Goal: Task Accomplishment & Management: Use online tool/utility

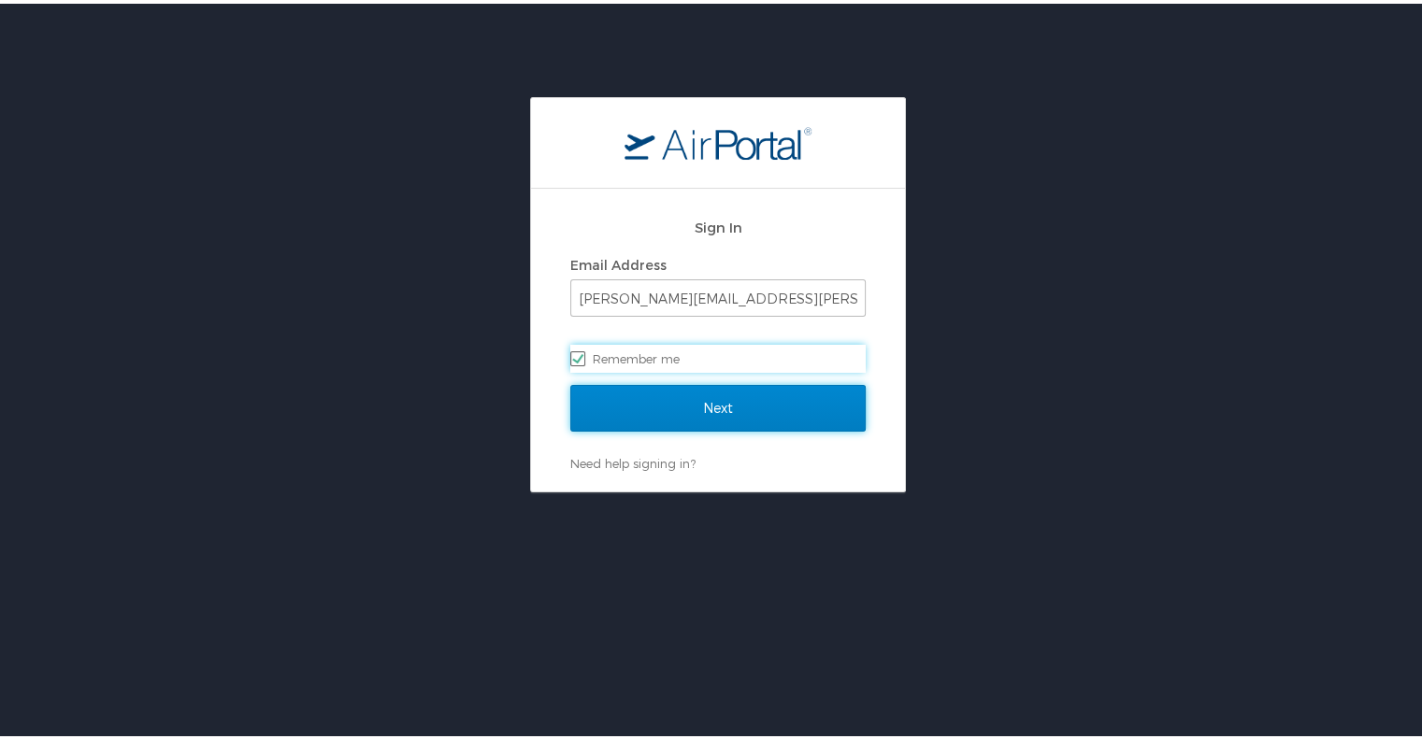
click at [697, 406] on input "Next" at bounding box center [717, 404] width 295 height 47
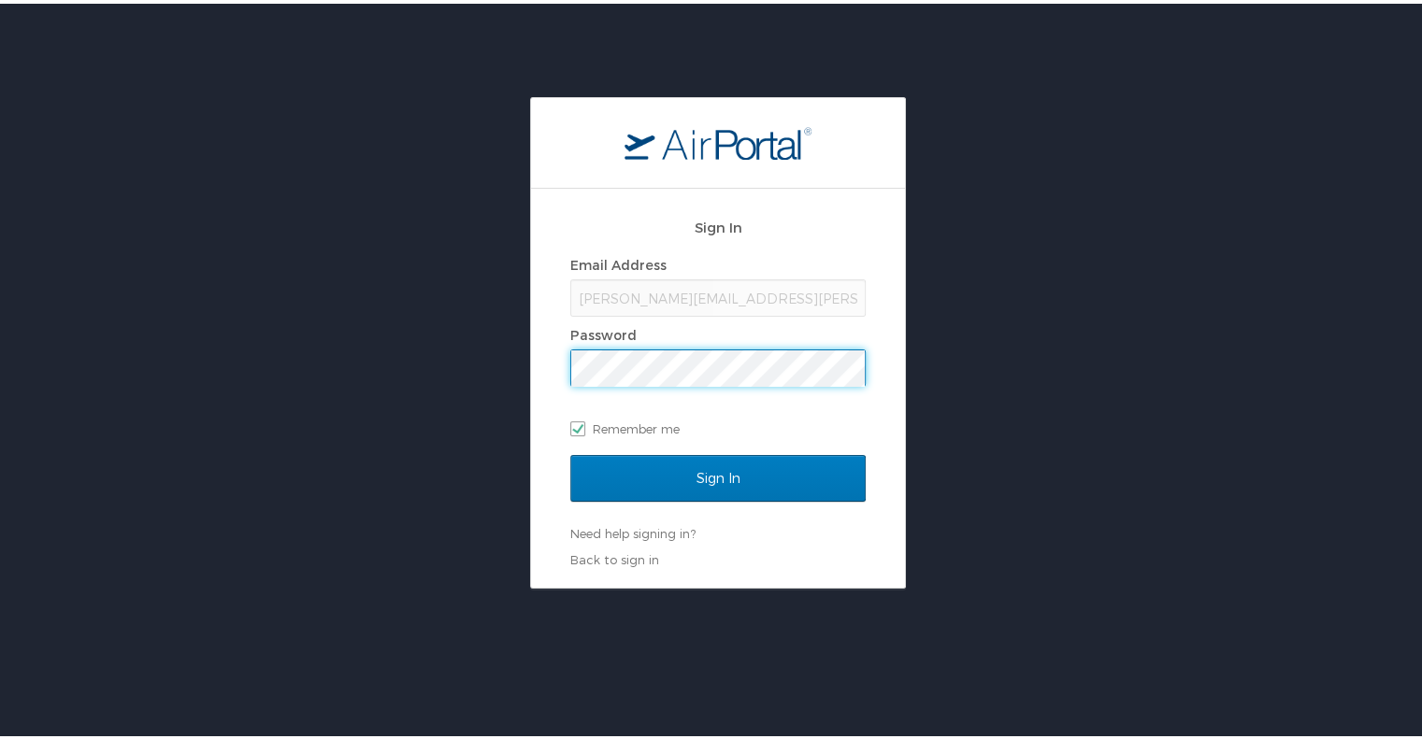
click at [570, 451] on input "Sign In" at bounding box center [717, 474] width 295 height 47
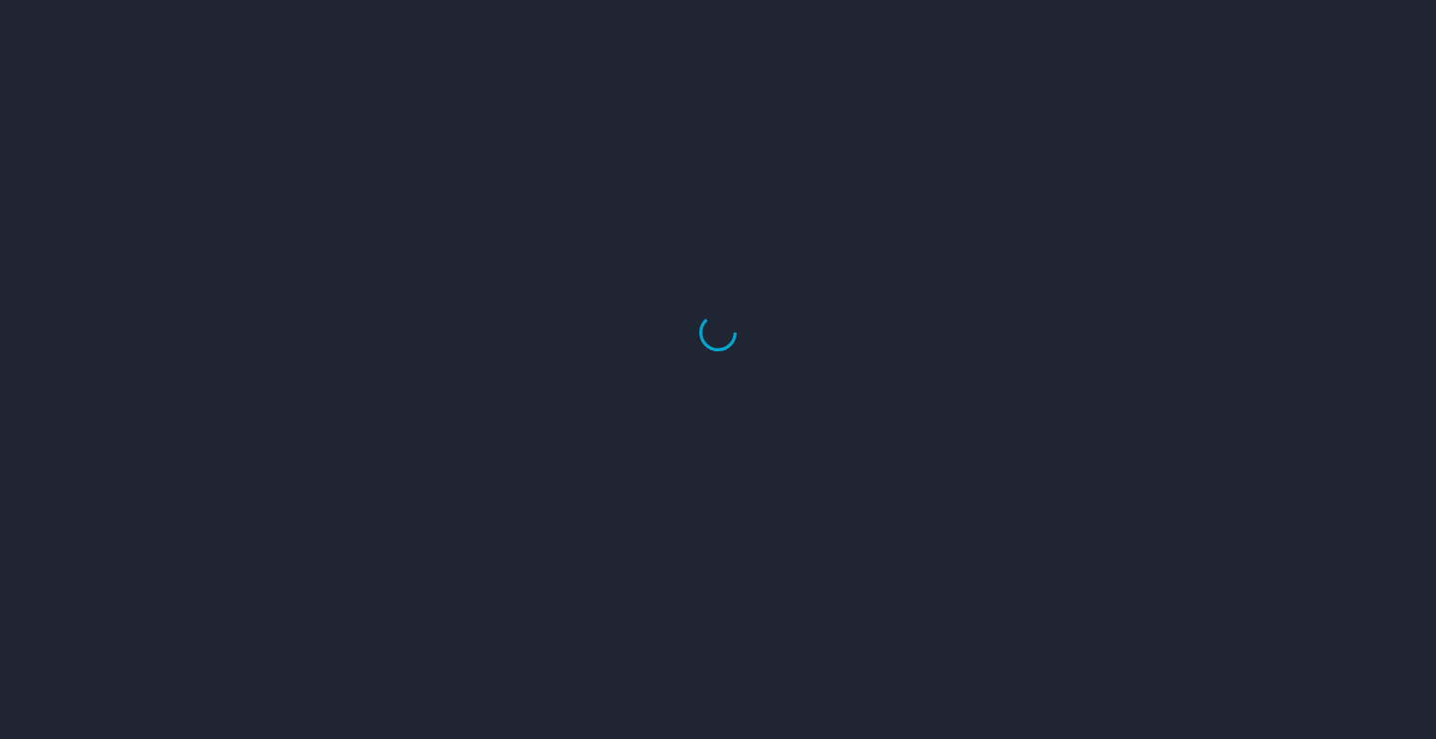
select select "US"
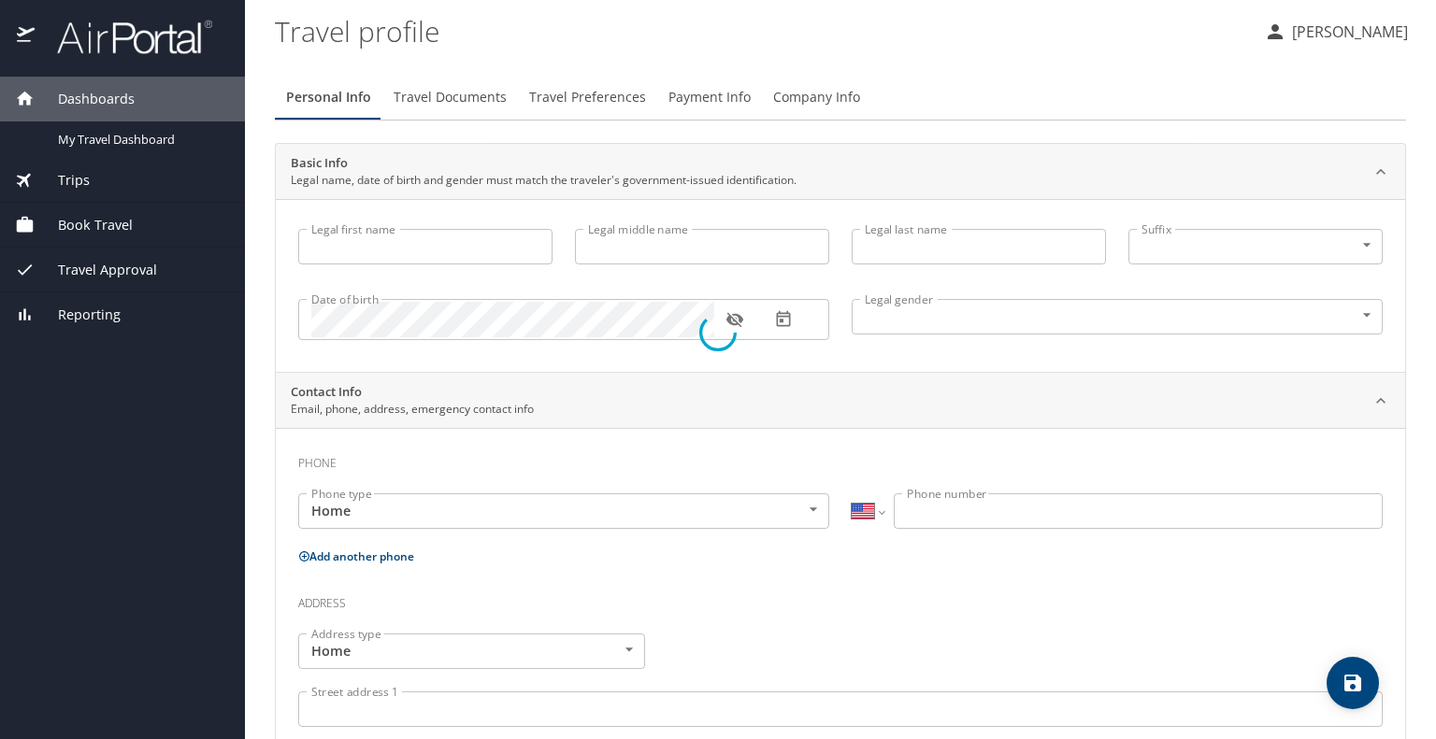
type input "[PERSON_NAME]"
type input "Male"
select select "US"
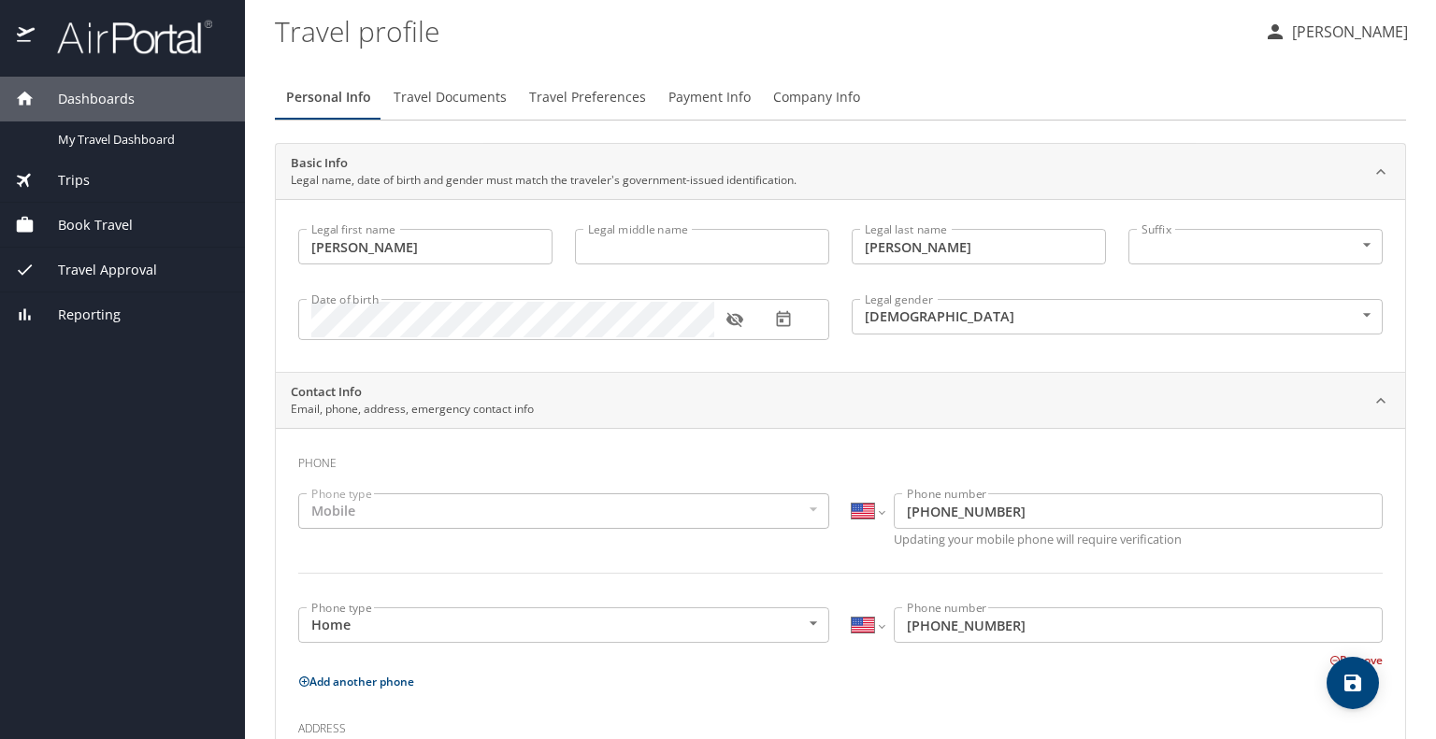
click at [92, 222] on span "Book Travel" at bounding box center [84, 225] width 98 height 21
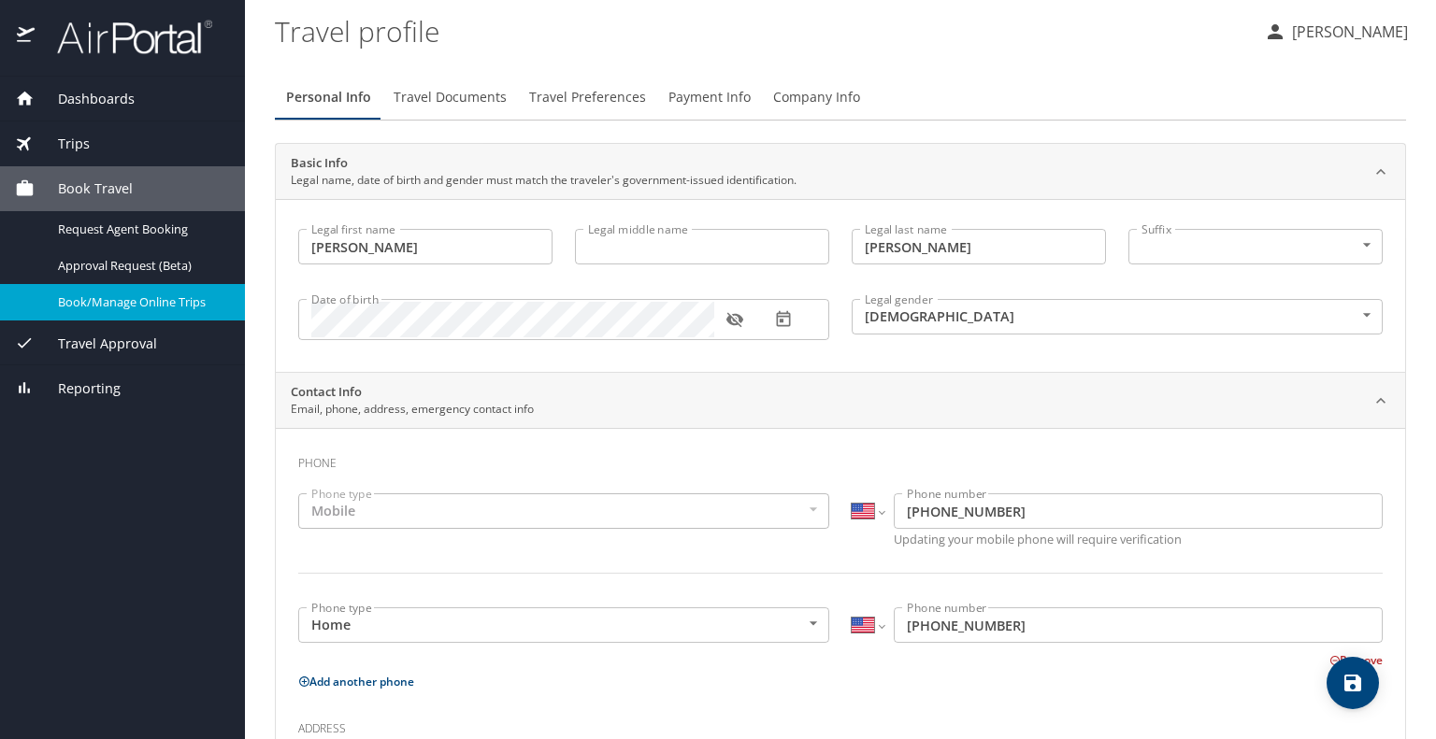
click at [82, 319] on link "Book/Manage Online Trips" at bounding box center [122, 302] width 245 height 36
